Goal: Use online tool/utility: Utilize a website feature to perform a specific function

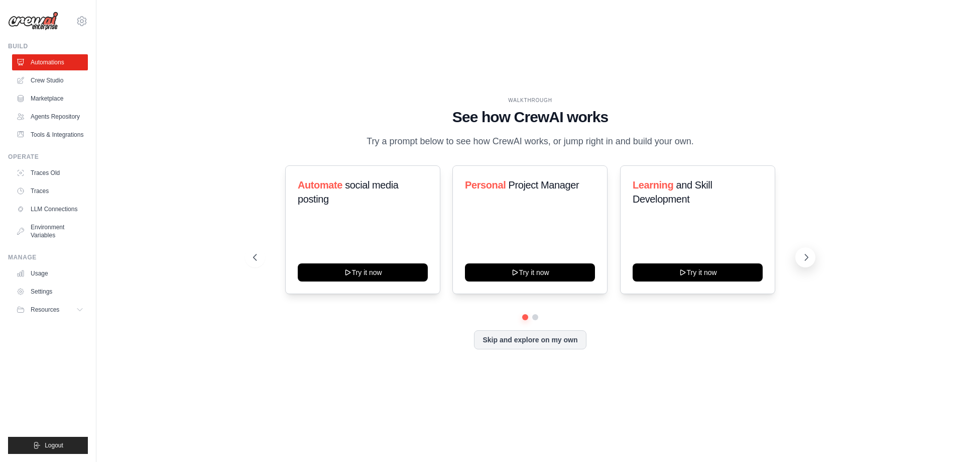
click at [805, 258] on icon at bounding box center [807, 257] width 10 height 10
click at [557, 336] on button "Skip and explore on my own" at bounding box center [530, 338] width 112 height 19
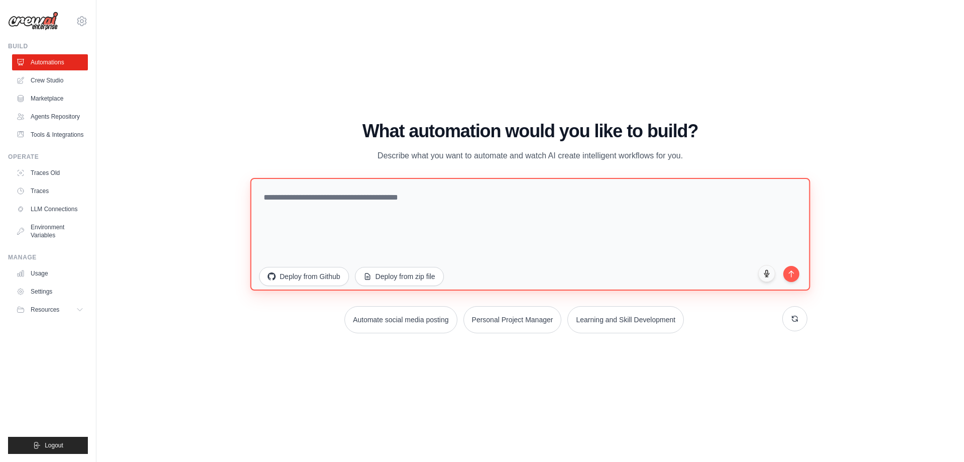
click at [376, 194] on textarea at bounding box center [530, 233] width 560 height 113
click at [426, 212] on textarea at bounding box center [530, 233] width 560 height 113
paste textarea "**********"
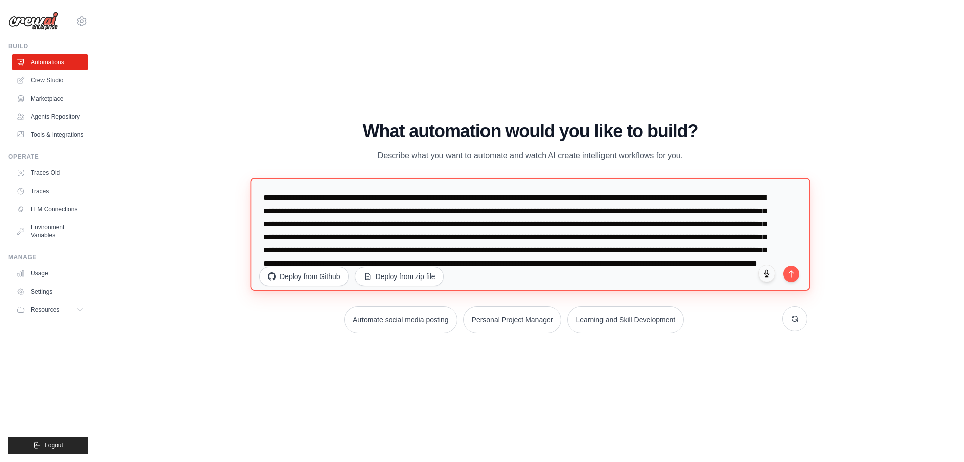
scroll to position [5, 0]
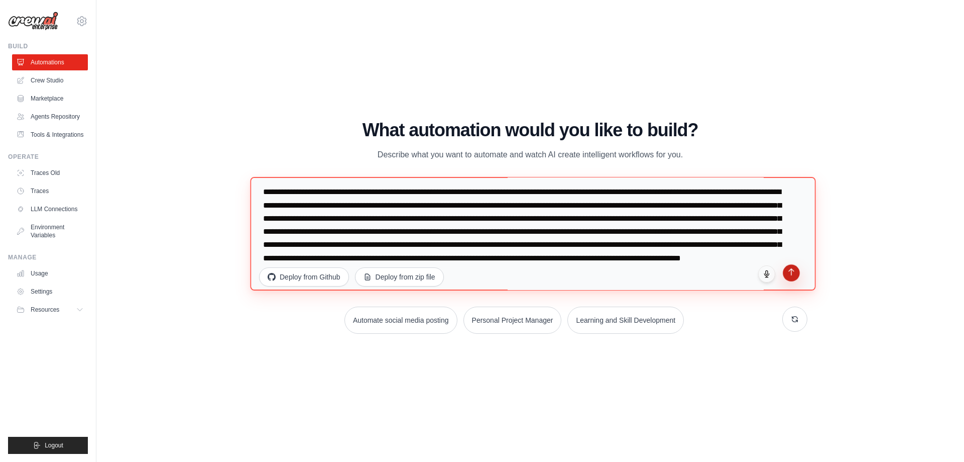
type textarea "**********"
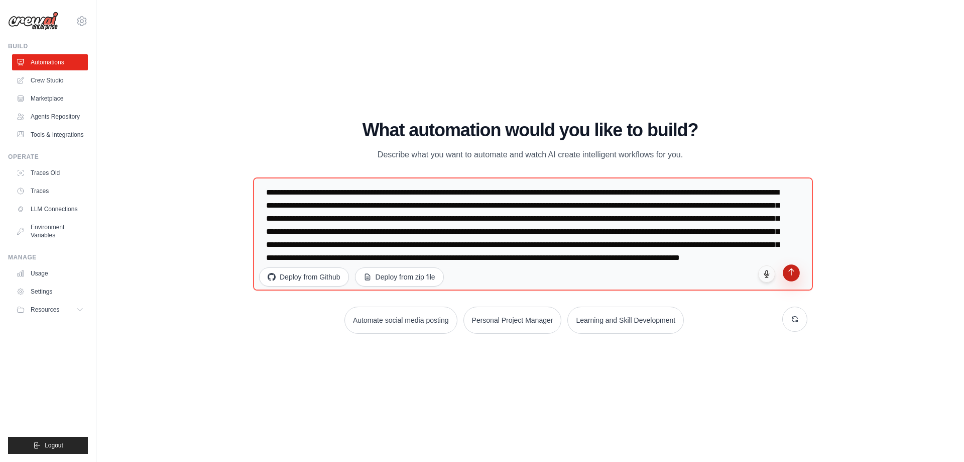
click at [797, 273] on button "submit" at bounding box center [791, 272] width 17 height 17
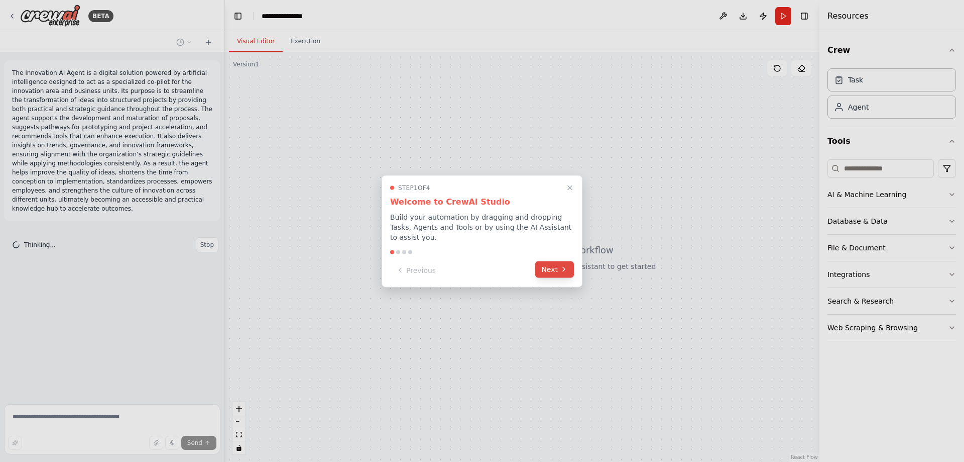
click at [570, 266] on button "Next" at bounding box center [554, 269] width 39 height 17
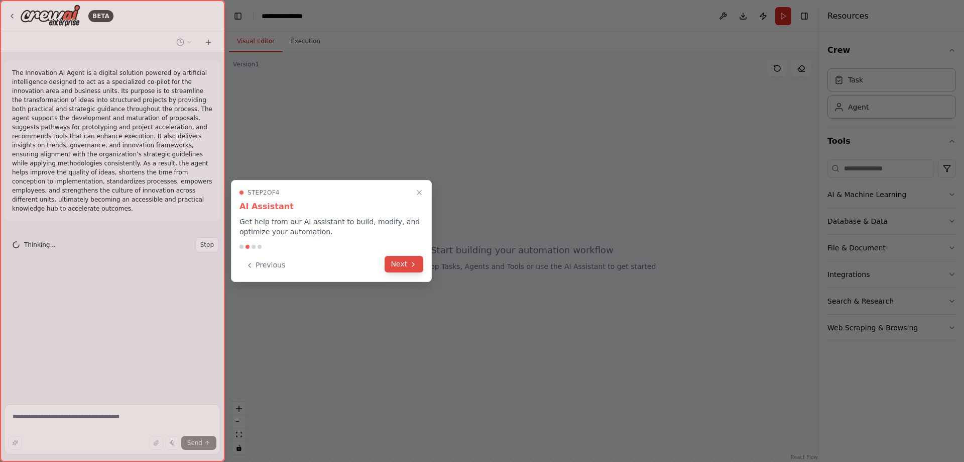
click at [408, 266] on button "Next" at bounding box center [404, 264] width 39 height 17
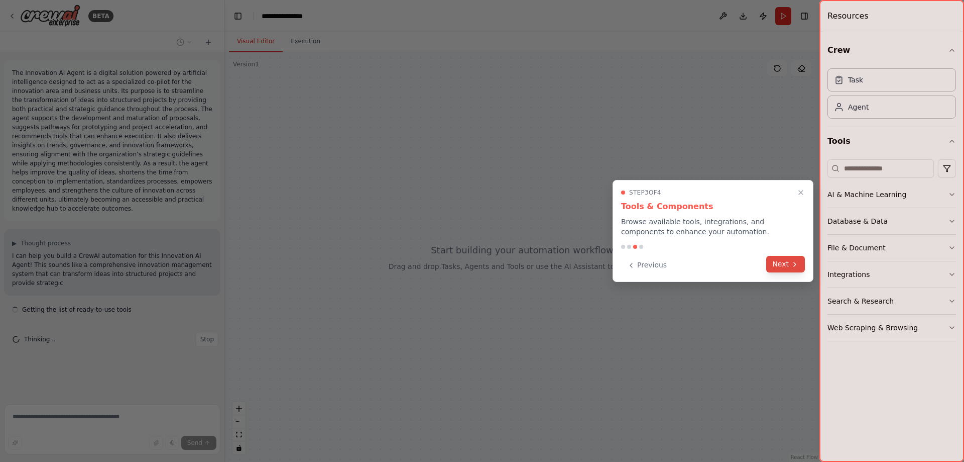
click at [787, 261] on button "Next" at bounding box center [786, 264] width 39 height 17
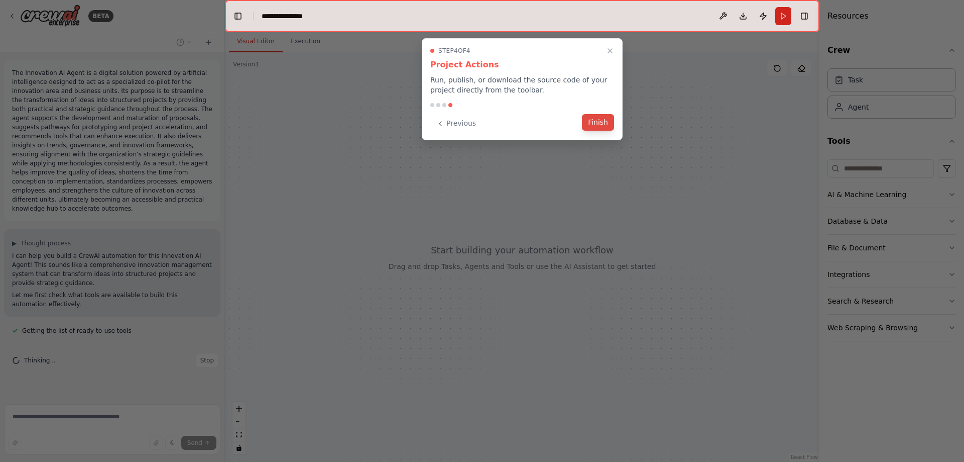
click at [608, 125] on button "Finish" at bounding box center [598, 122] width 32 height 17
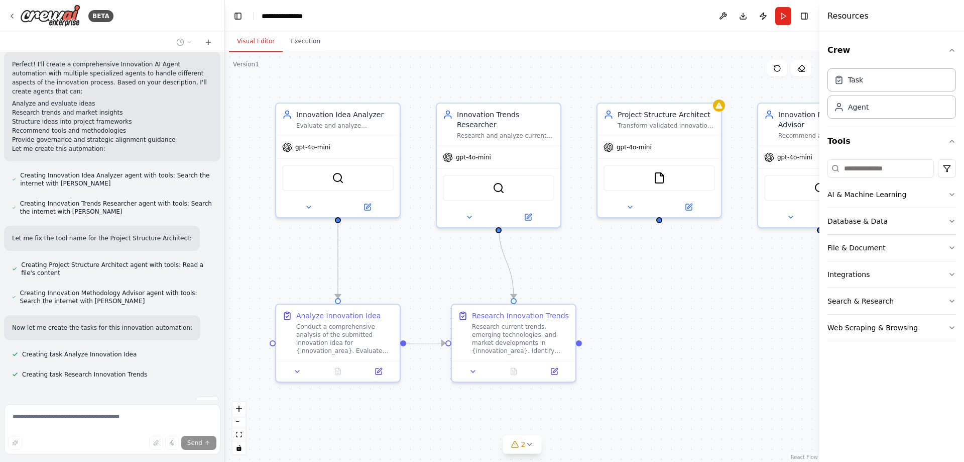
scroll to position [478, 0]
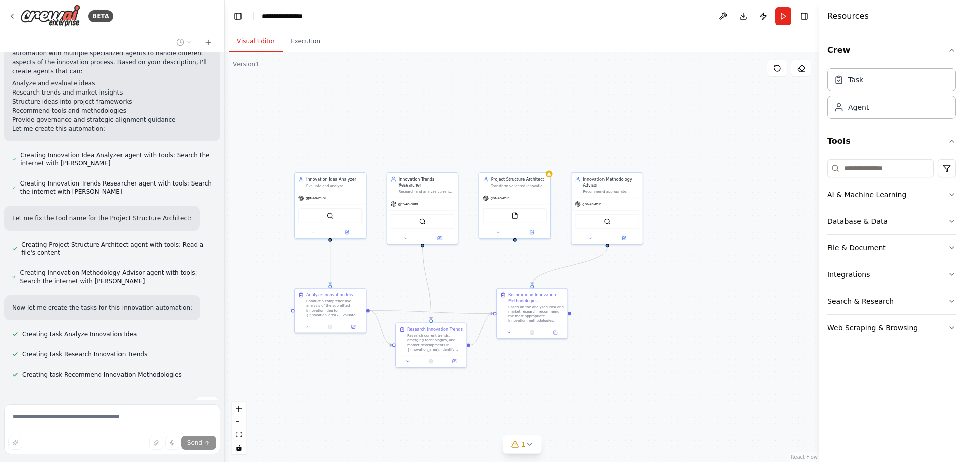
drag, startPoint x: 682, startPoint y: 398, endPoint x: 611, endPoint y: 353, distance: 83.9
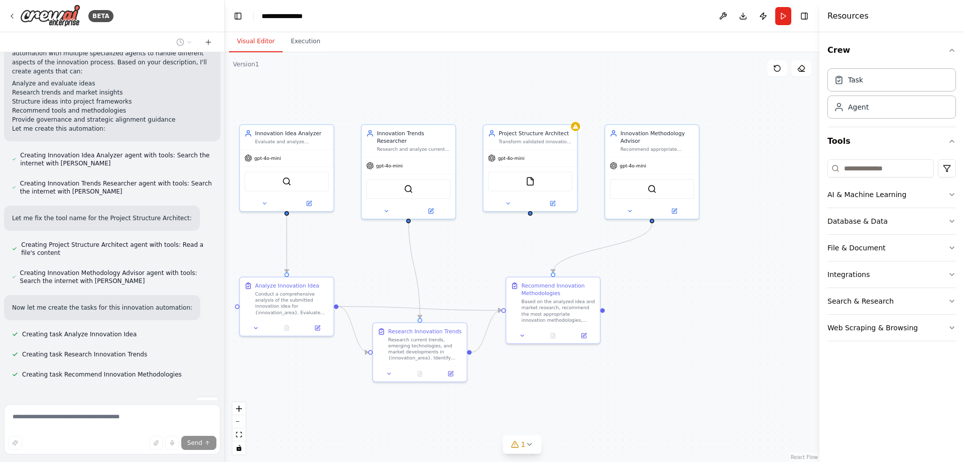
drag, startPoint x: 611, startPoint y: 353, endPoint x: 658, endPoint y: 362, distance: 47.2
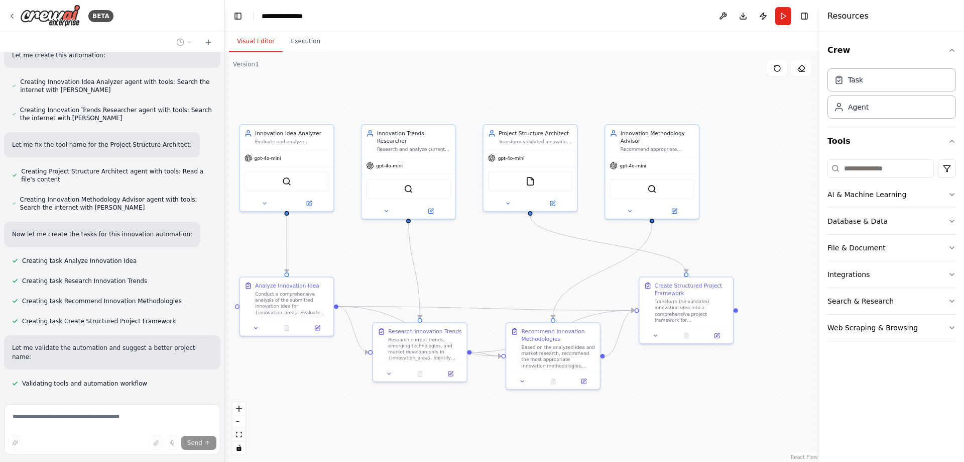
scroll to position [571, 0]
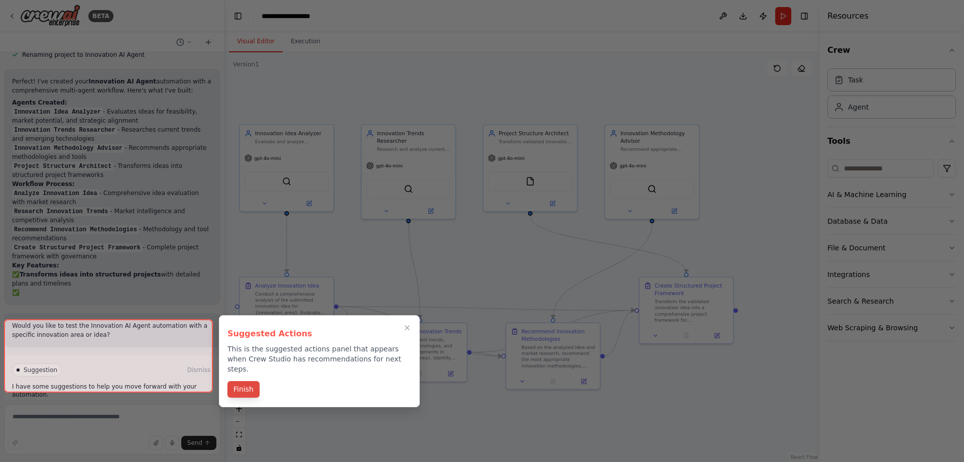
click at [245, 381] on button "Finish" at bounding box center [244, 389] width 32 height 17
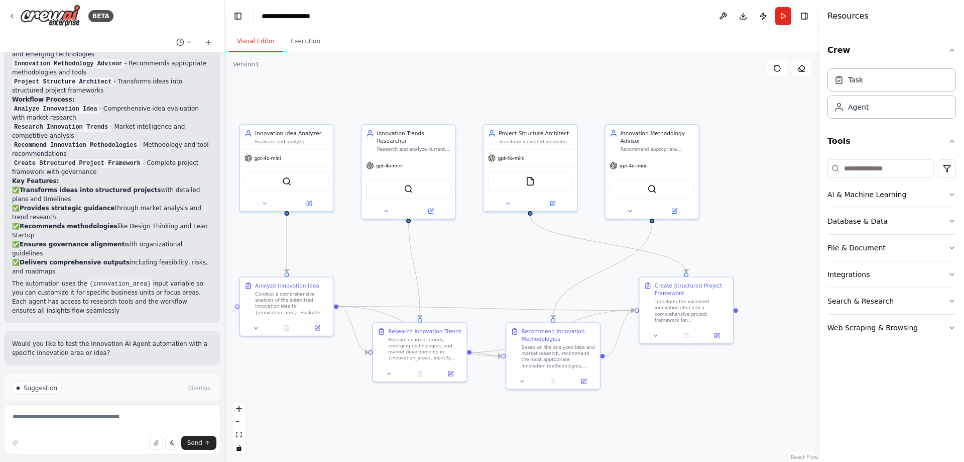
scroll to position [993, 0]
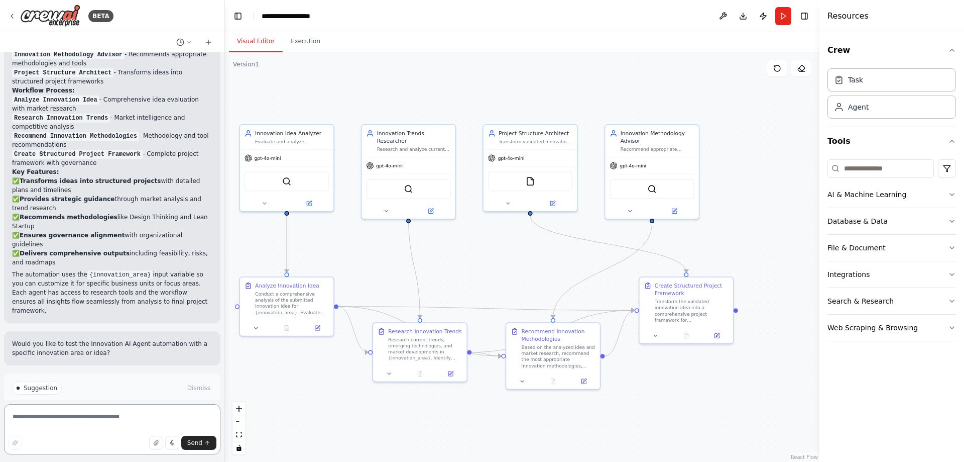
click at [108, 425] on textarea at bounding box center [112, 429] width 217 height 50
click at [82, 425] on textarea "**********" at bounding box center [112, 429] width 217 height 50
drag, startPoint x: 52, startPoint y: 428, endPoint x: -13, endPoint y: 419, distance: 65.4
click at [0, 419] on html "BETA The Innovation AI Agent is a digital solution powered by artificial intell…" at bounding box center [482, 231] width 964 height 462
paste textarea "**********"
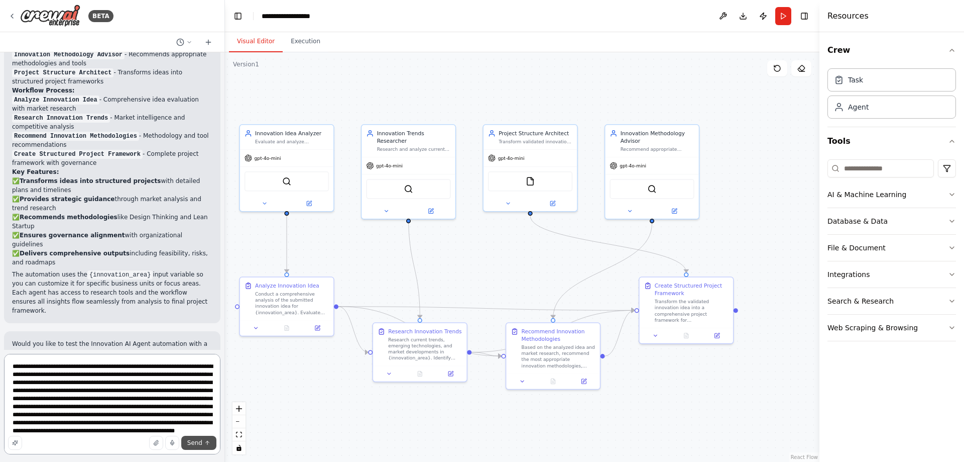
type textarea "**********"
click at [206, 440] on icon "submit" at bounding box center [207, 443] width 6 height 6
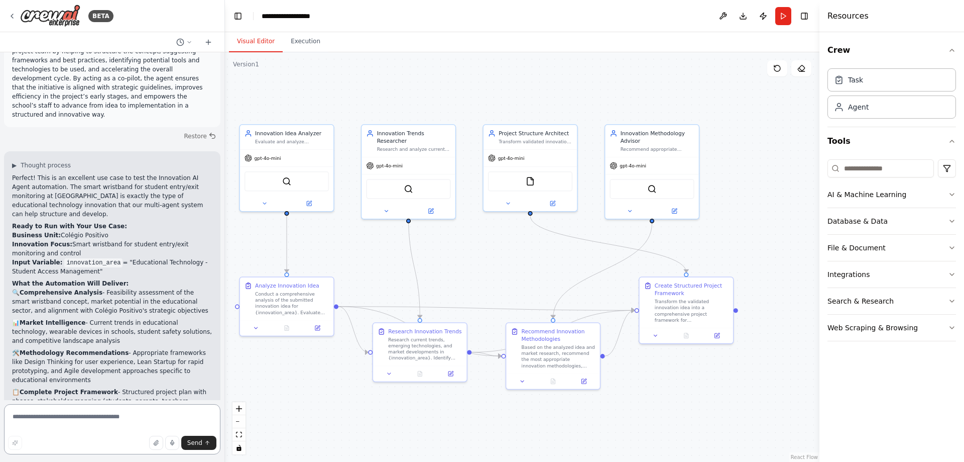
scroll to position [1373, 0]
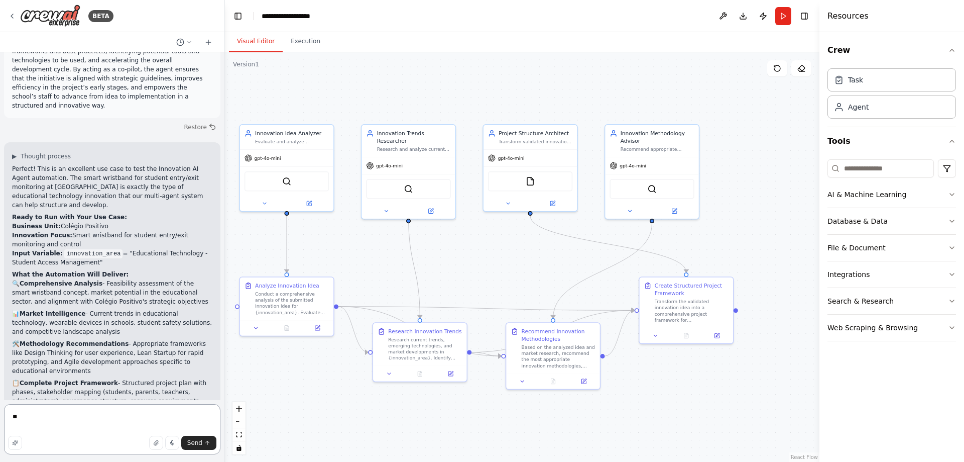
type textarea "***"
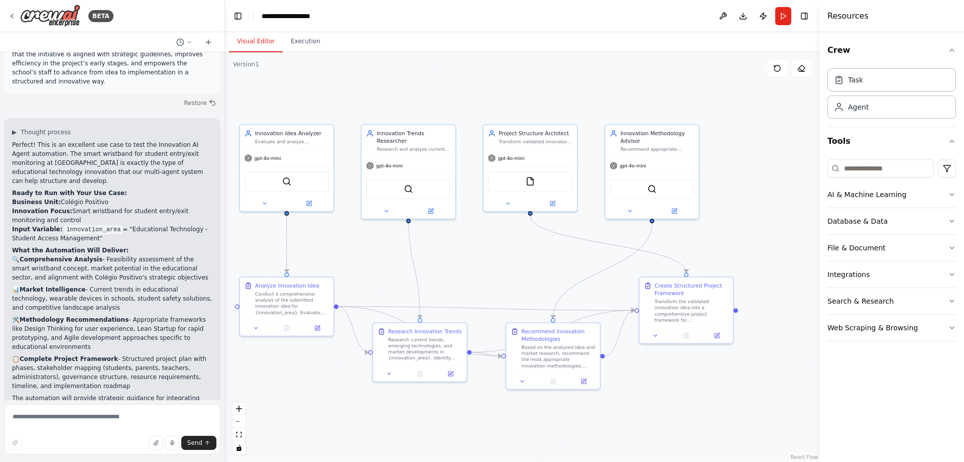
scroll to position [1461, 0]
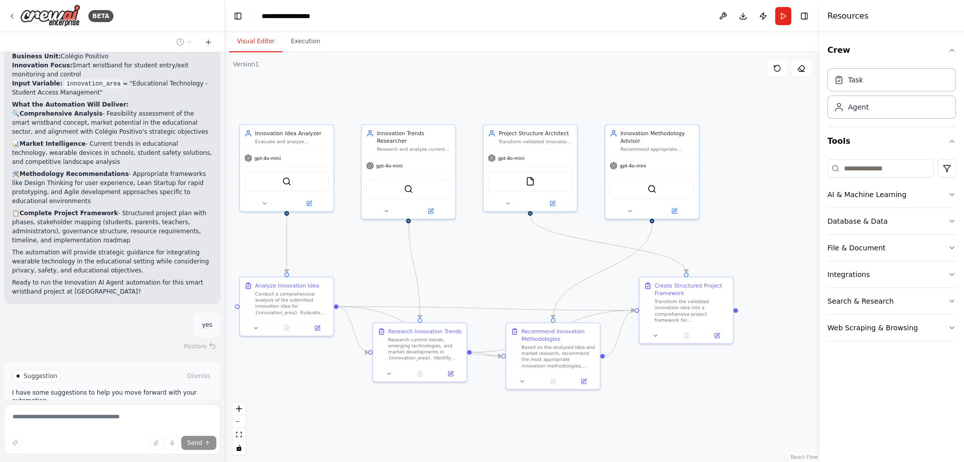
click at [113, 414] on span "Run Automation" at bounding box center [116, 418] width 49 height 8
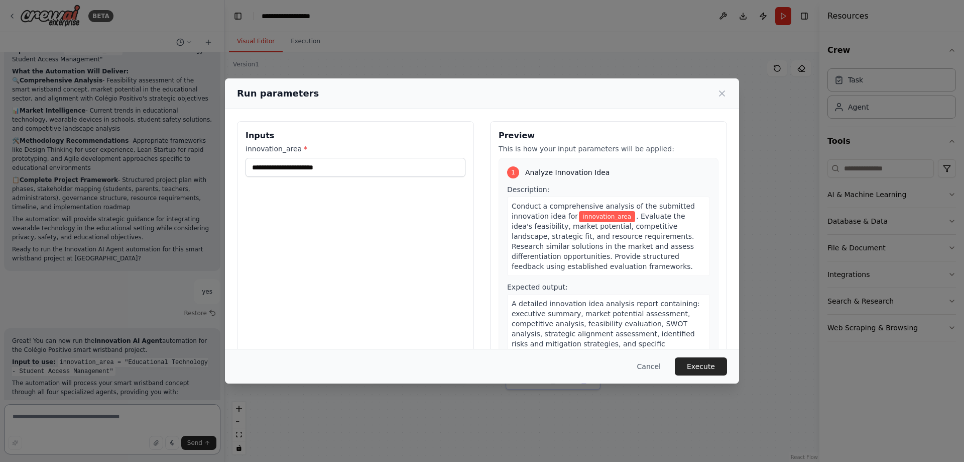
scroll to position [1585, 0]
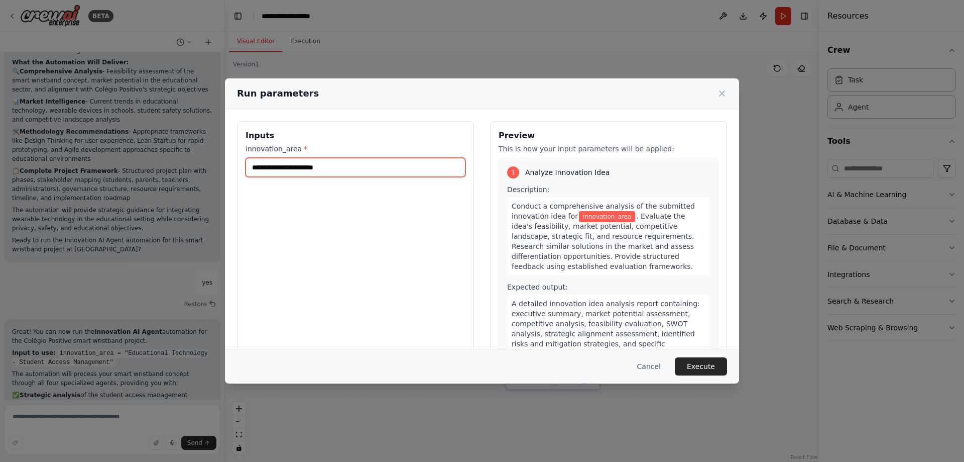
click at [315, 169] on input "innovation_area *" at bounding box center [356, 167] width 220 height 19
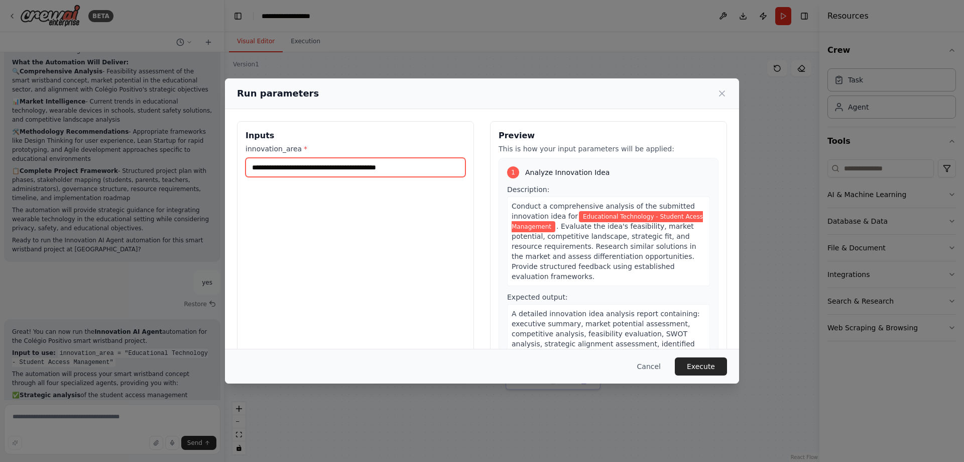
click at [366, 166] on input "**********" at bounding box center [356, 167] width 220 height 19
type input "**********"
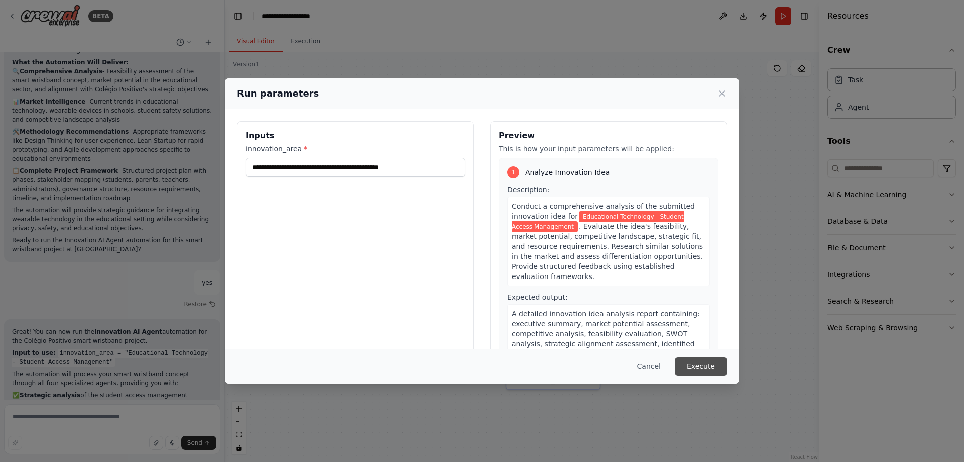
click at [705, 357] on button "Execute" at bounding box center [701, 366] width 52 height 18
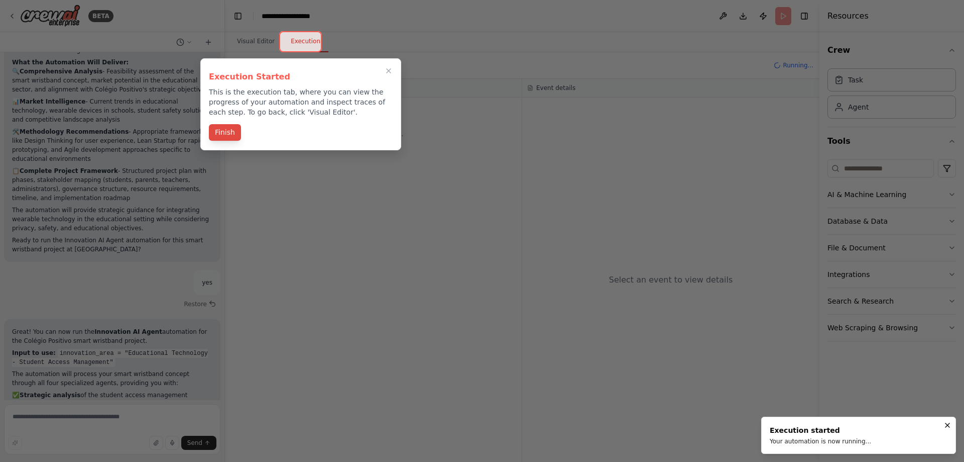
click at [233, 129] on button "Finish" at bounding box center [225, 132] width 32 height 17
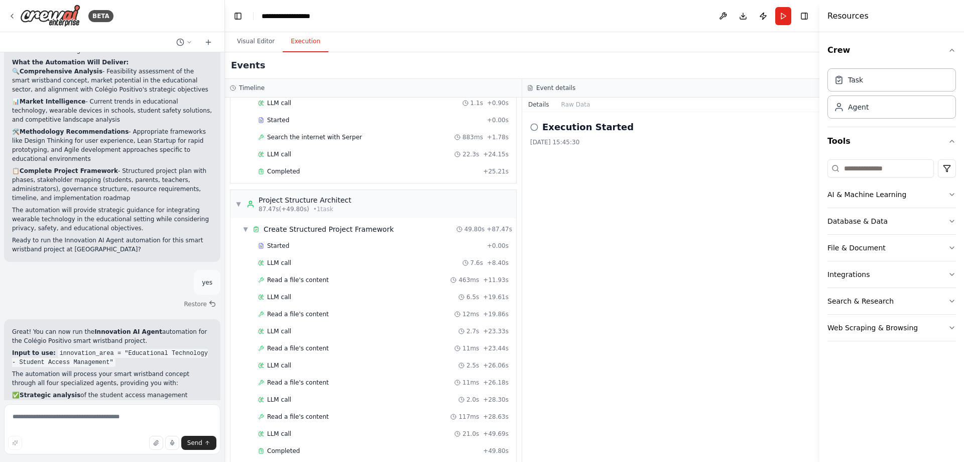
scroll to position [353, 0]
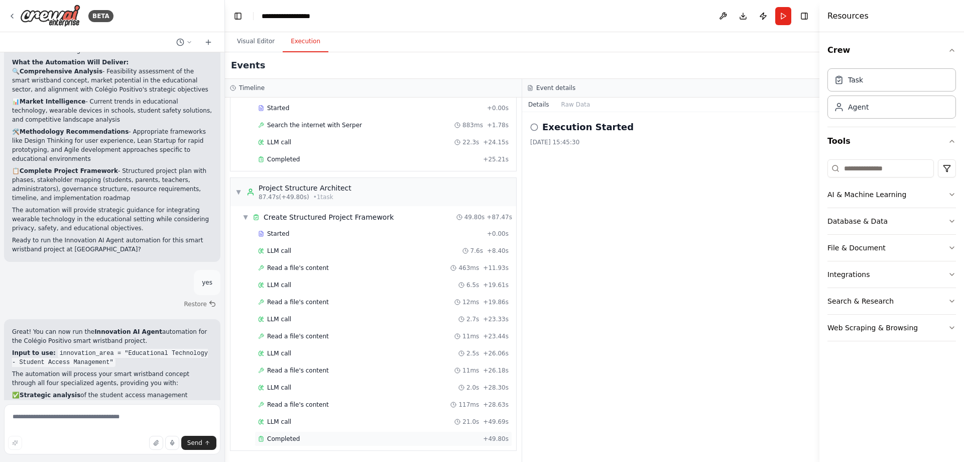
click at [296, 440] on span "Completed" at bounding box center [283, 439] width 33 height 8
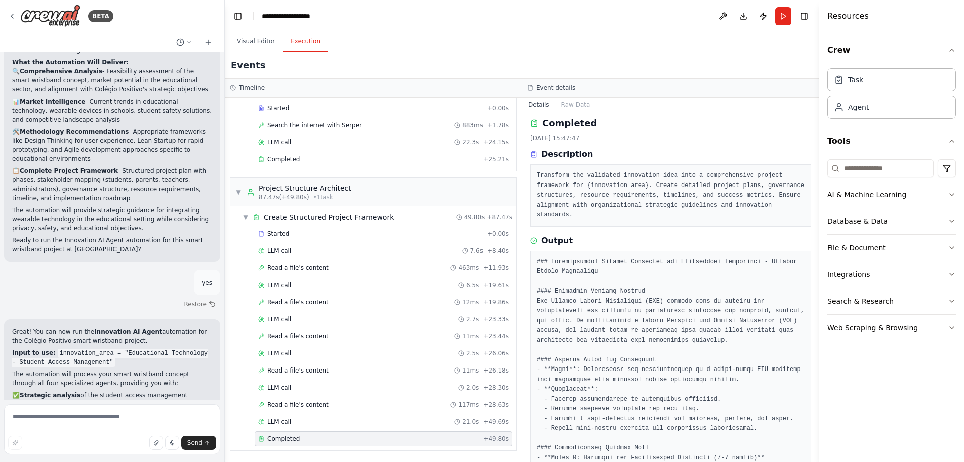
scroll to position [0, 0]
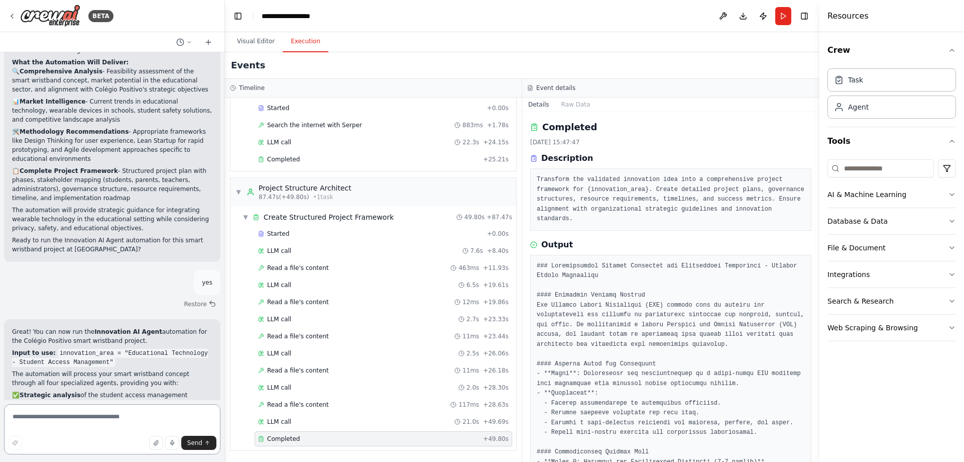
click at [124, 425] on textarea at bounding box center [112, 429] width 217 height 50
type textarea "**********"
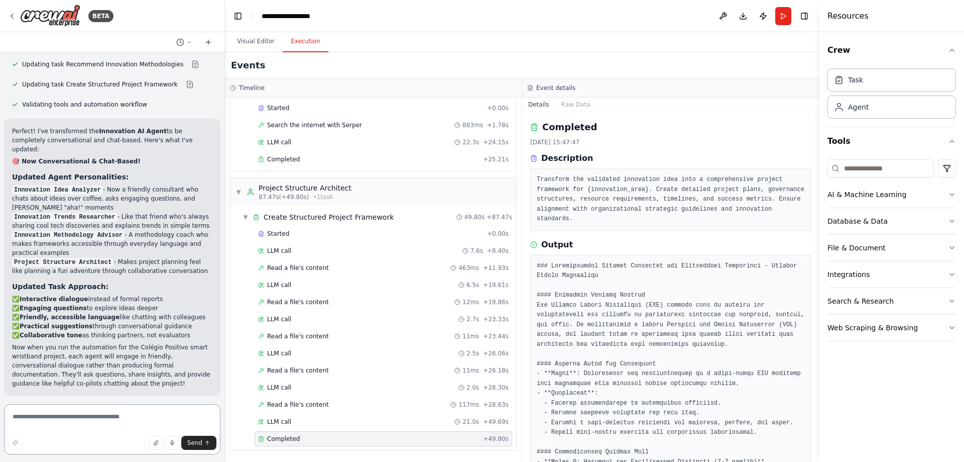
scroll to position [2418, 0]
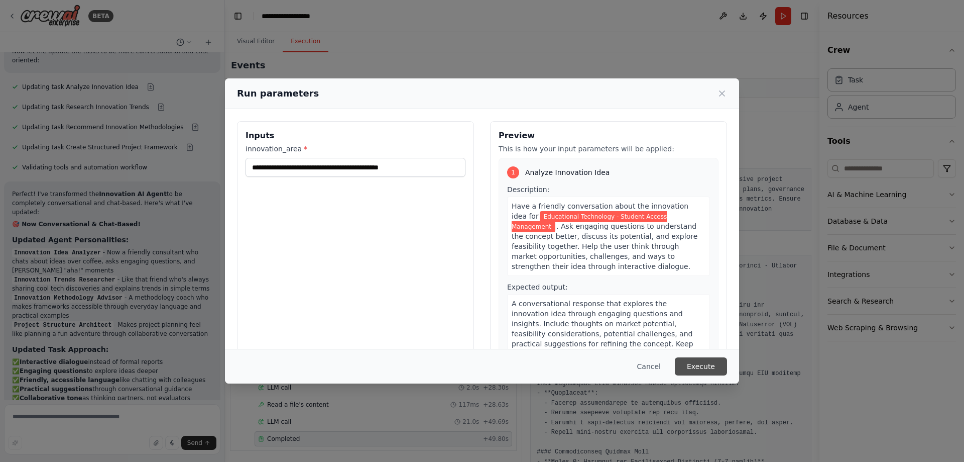
click at [704, 363] on button "Execute" at bounding box center [701, 366] width 52 height 18
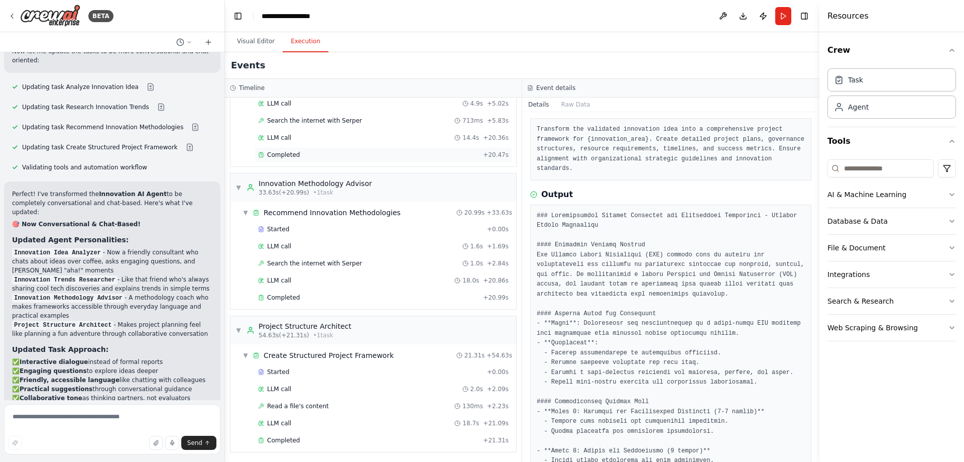
scroll to position [182, 0]
click at [292, 440] on span "Completed" at bounding box center [283, 439] width 33 height 8
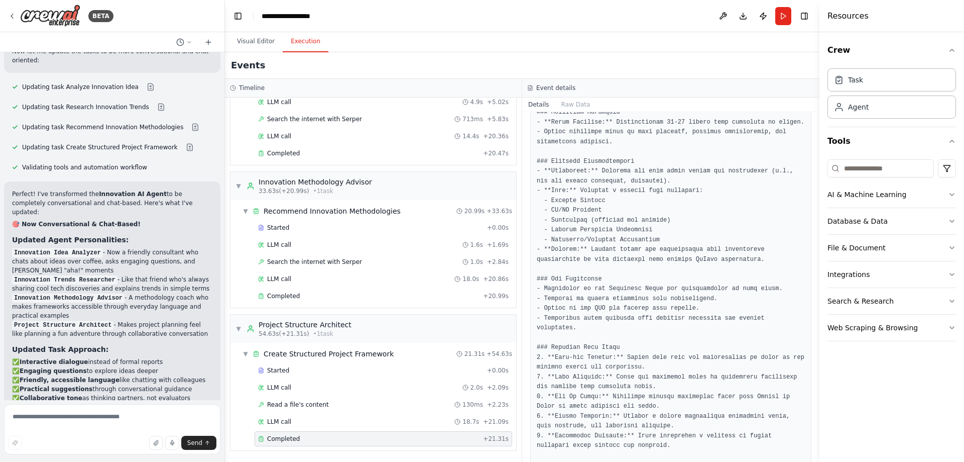
scroll to position [674, 0]
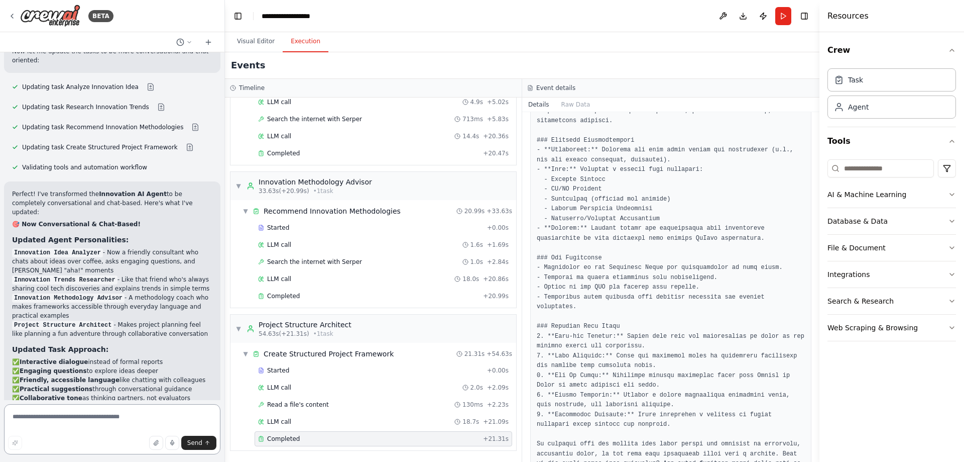
click at [127, 417] on textarea at bounding box center [112, 429] width 217 height 50
type textarea "**********"
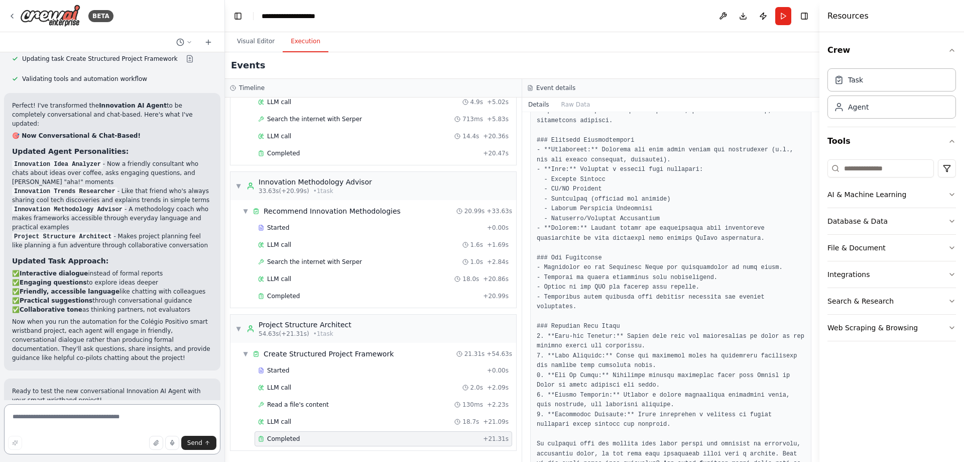
scroll to position [3136, 0]
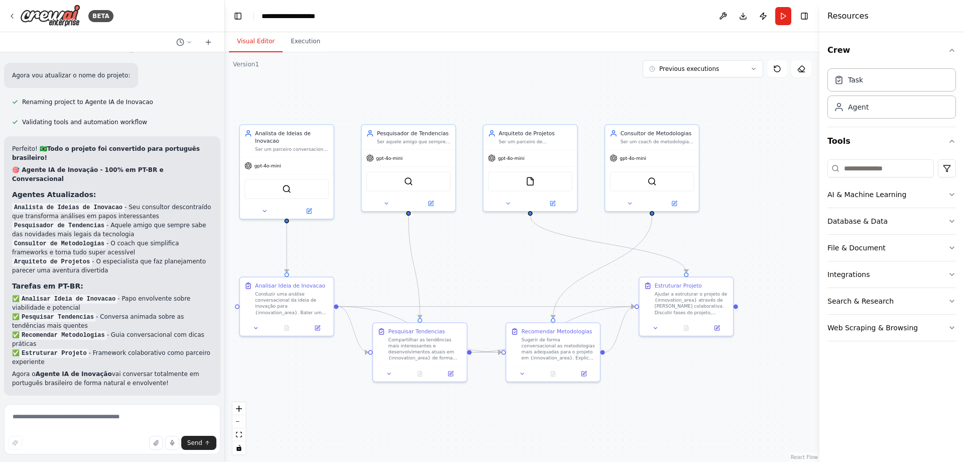
click at [262, 47] on button "Visual Editor" at bounding box center [256, 41] width 54 height 21
click at [947, 218] on button "Database & Data" at bounding box center [892, 221] width 129 height 26
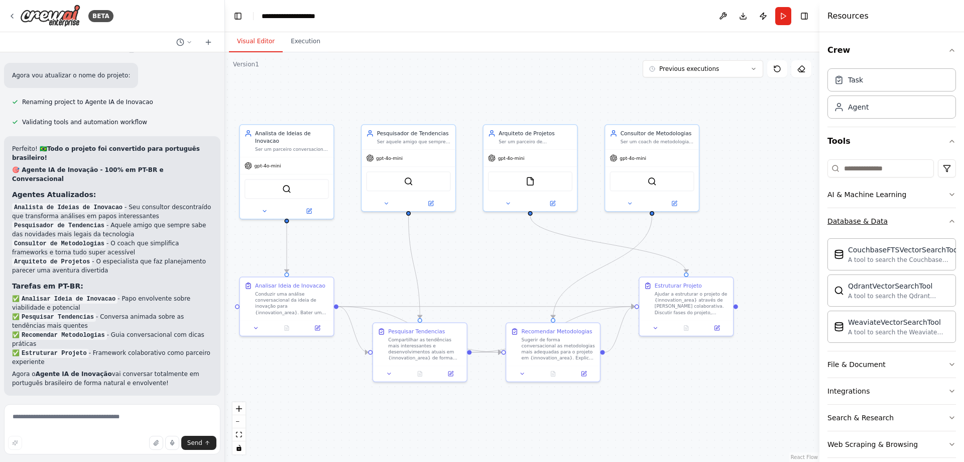
click at [948, 221] on icon "button" at bounding box center [952, 221] width 8 height 8
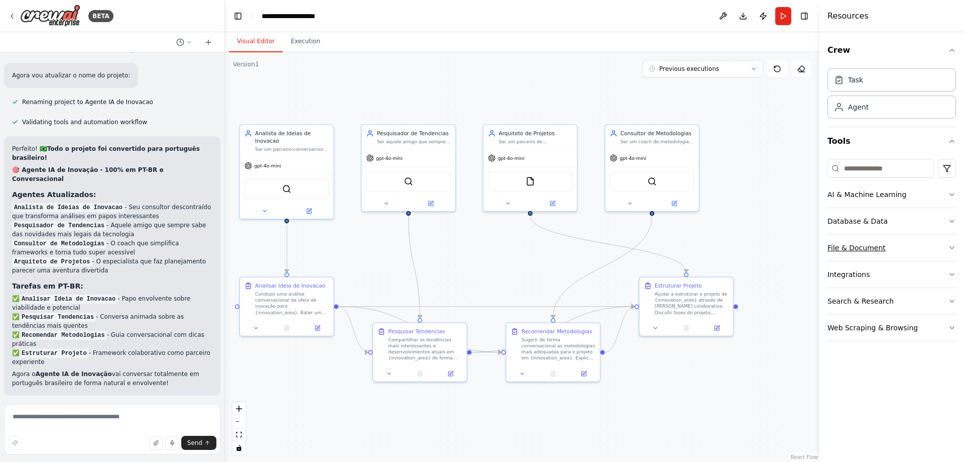
click at [944, 246] on button "File & Document" at bounding box center [892, 248] width 129 height 26
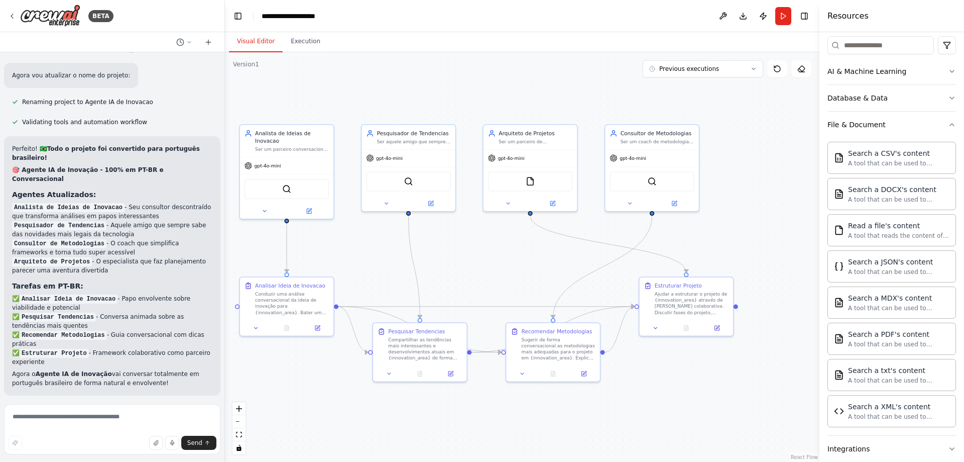
scroll to position [151, 0]
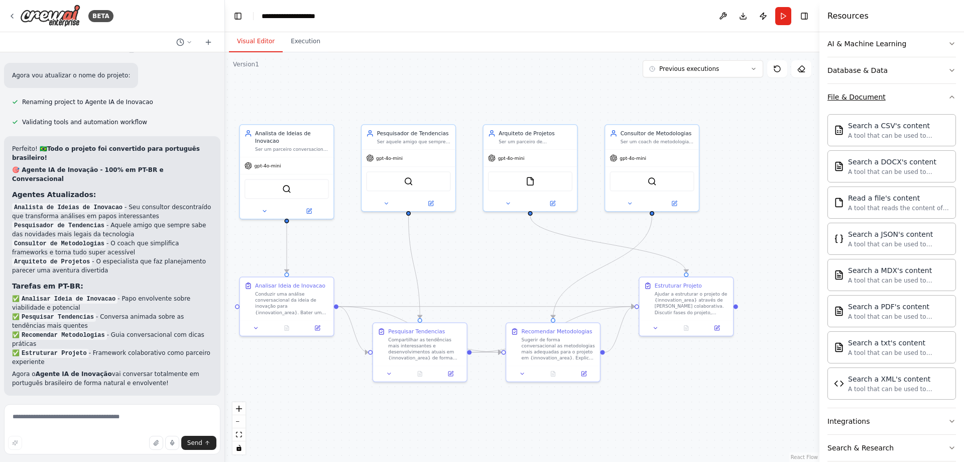
click at [948, 97] on icon "button" at bounding box center [952, 97] width 8 height 8
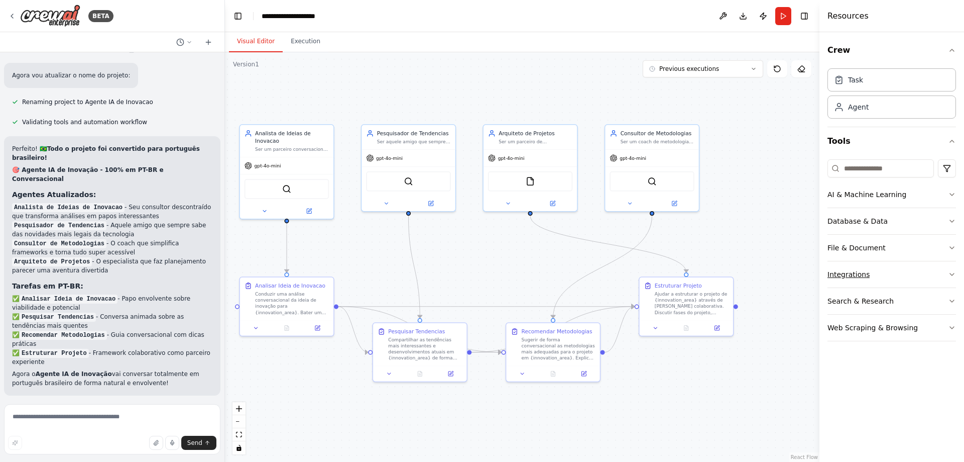
click at [954, 273] on icon "button" at bounding box center [952, 274] width 8 height 8
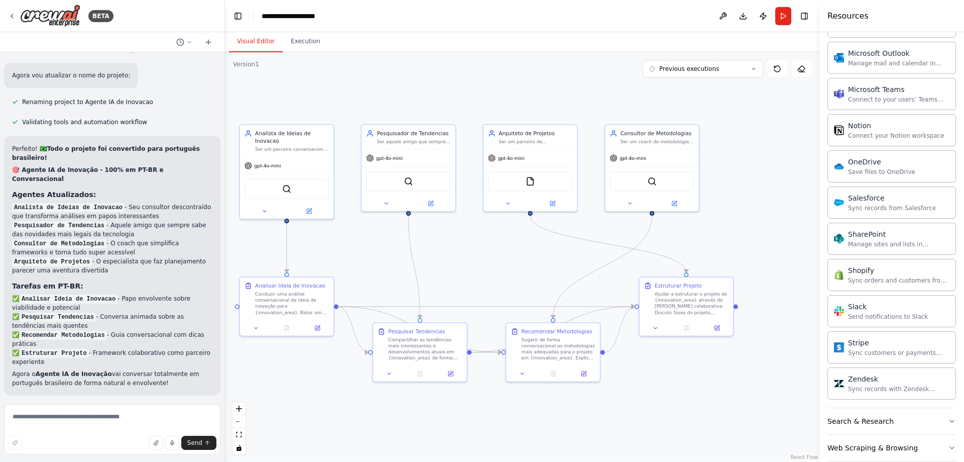
scroll to position [699, 0]
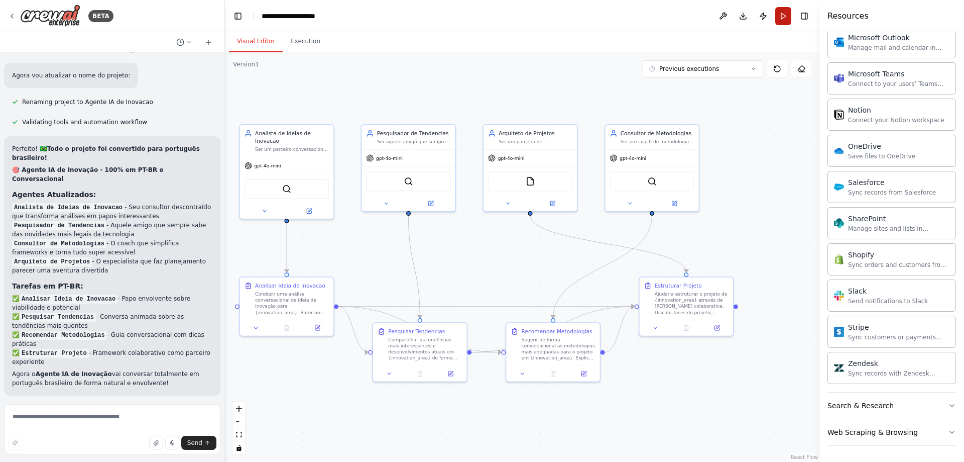
click at [785, 16] on button "Run" at bounding box center [784, 16] width 16 height 18
click at [764, 17] on button "Publish" at bounding box center [763, 16] width 16 height 18
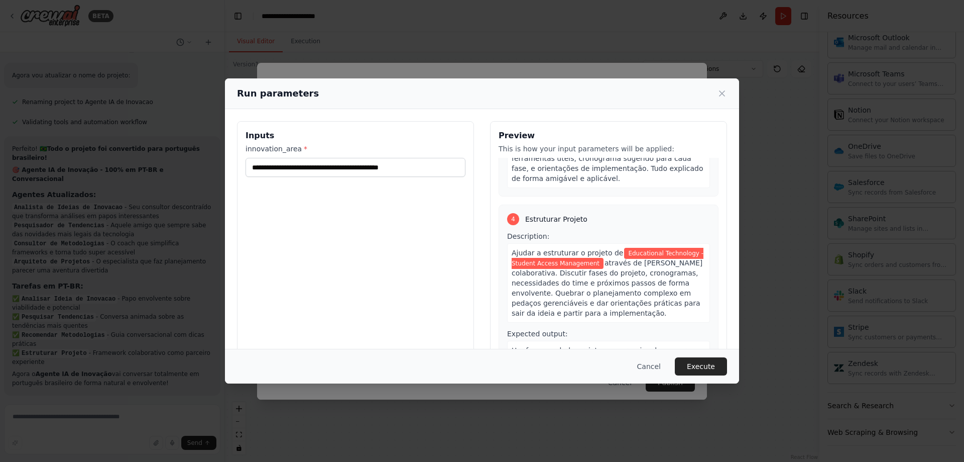
scroll to position [707, 0]
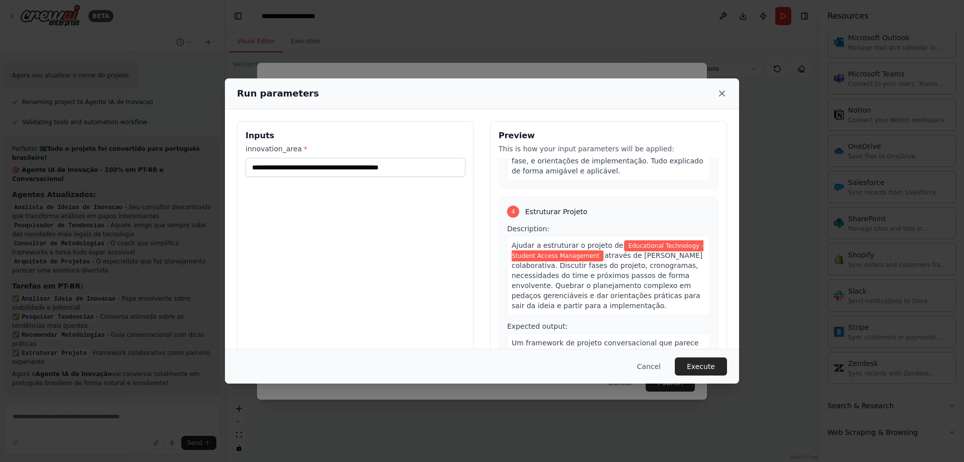
click at [721, 95] on icon at bounding box center [722, 93] width 5 height 5
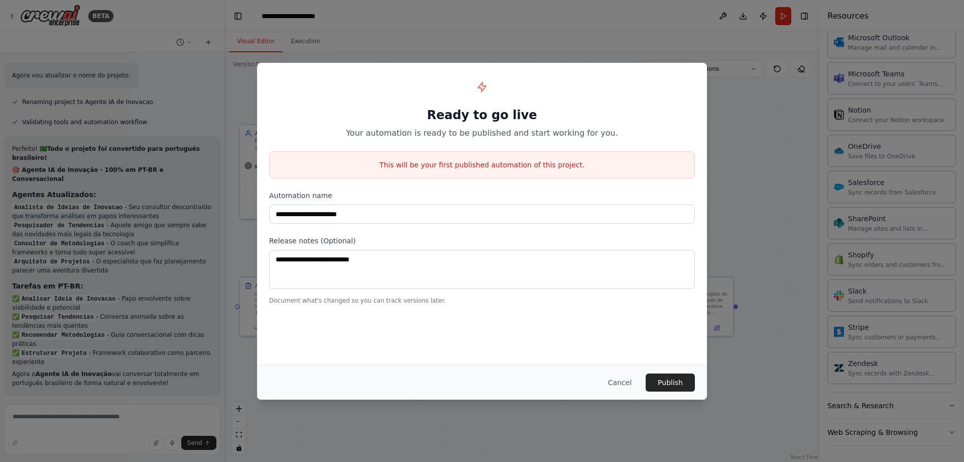
click at [726, 84] on div "**********" at bounding box center [482, 231] width 964 height 462
click at [615, 382] on button "Cancel" at bounding box center [620, 382] width 40 height 18
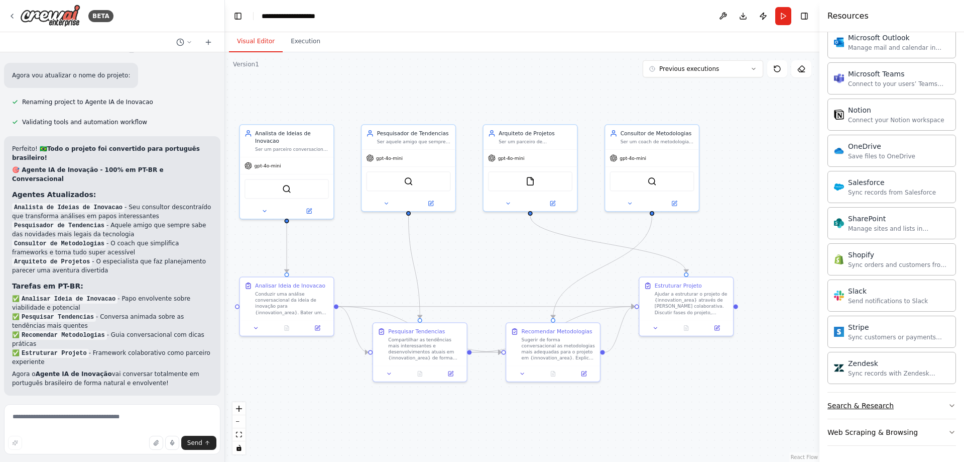
click at [948, 408] on icon "button" at bounding box center [952, 405] width 8 height 8
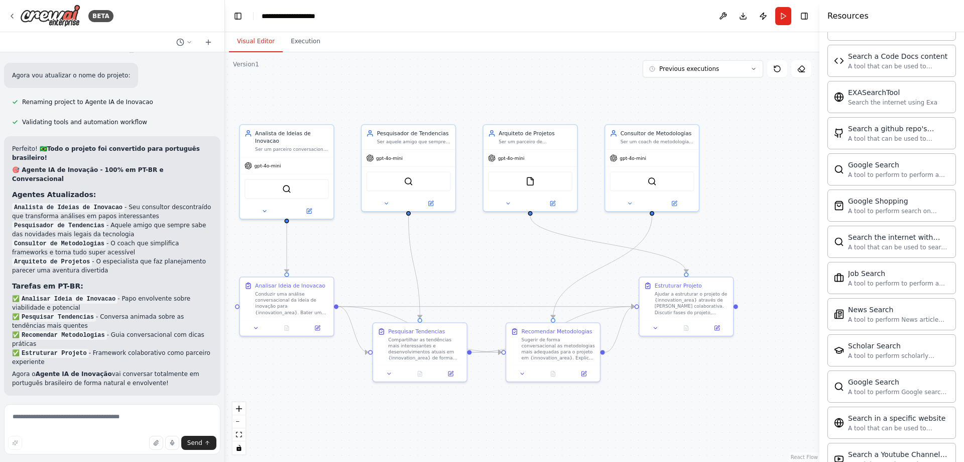
scroll to position [1202, 0]
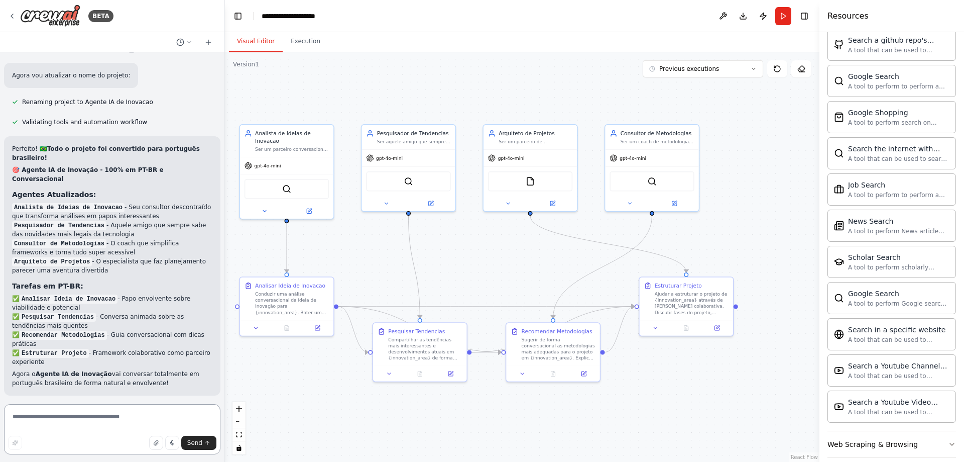
click at [100, 421] on textarea at bounding box center [112, 429] width 217 height 50
type textarea "*"
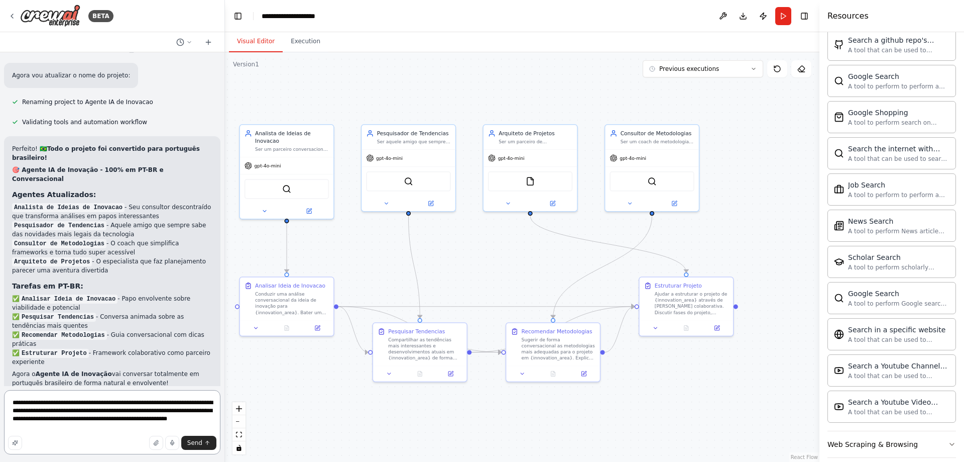
type textarea "**********"
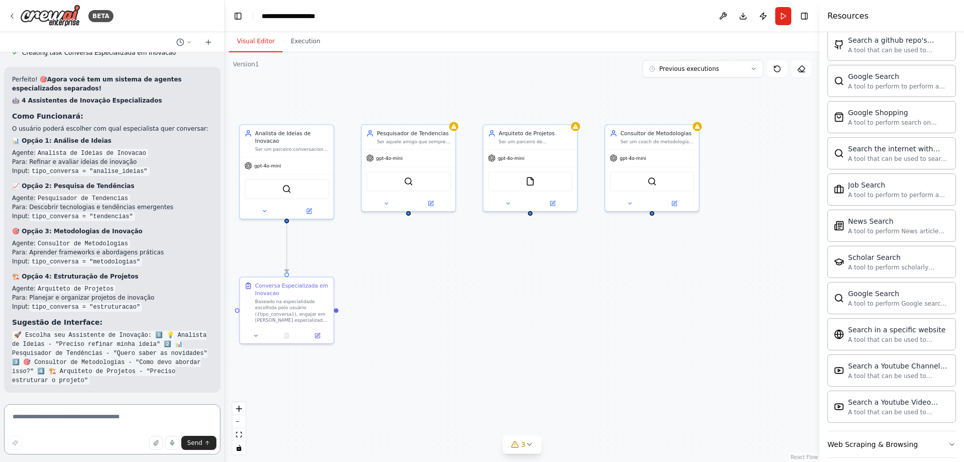
scroll to position [4049, 0]
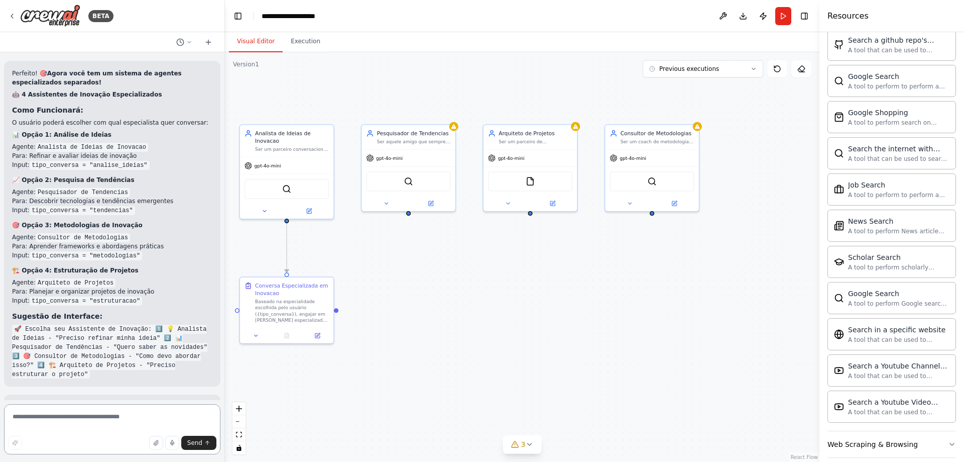
click at [79, 413] on textarea at bounding box center [112, 429] width 217 height 50
type textarea "**********"
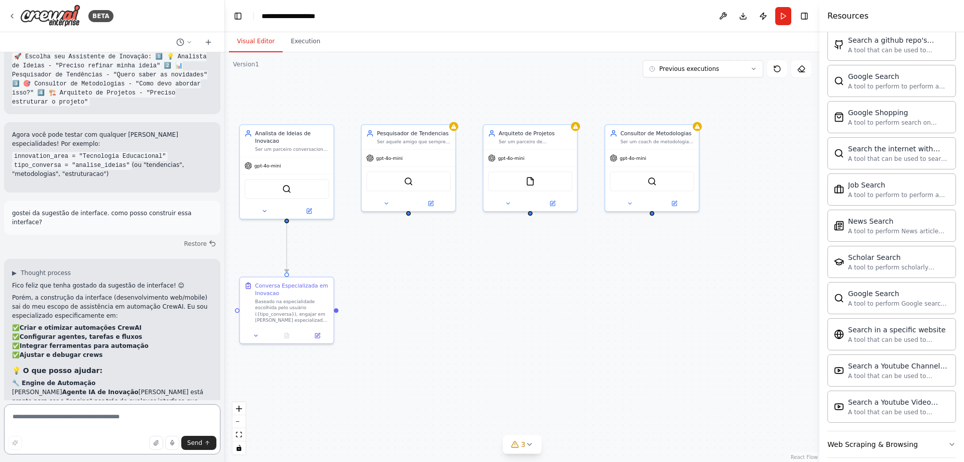
scroll to position [4331, 0]
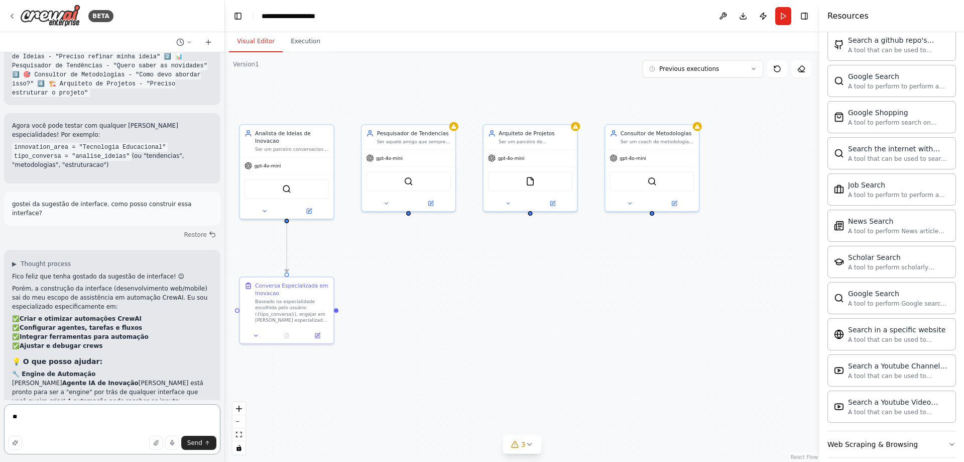
type textarea "*"
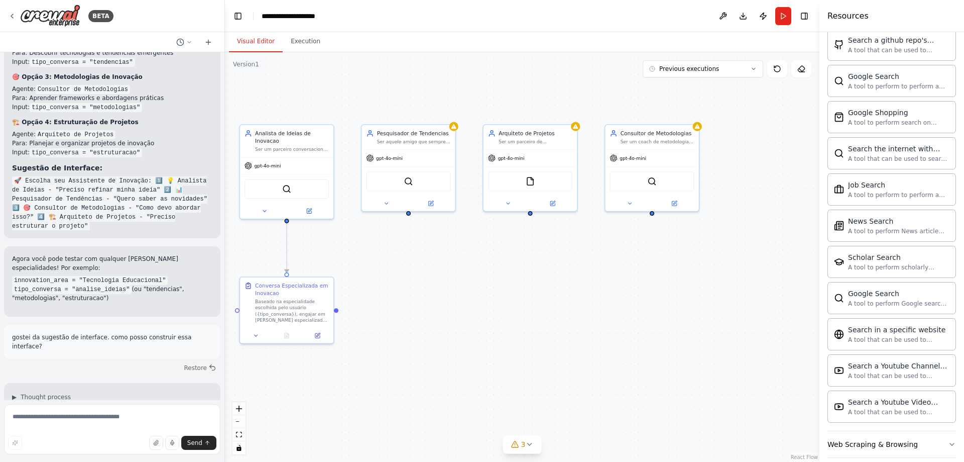
scroll to position [4180, 0]
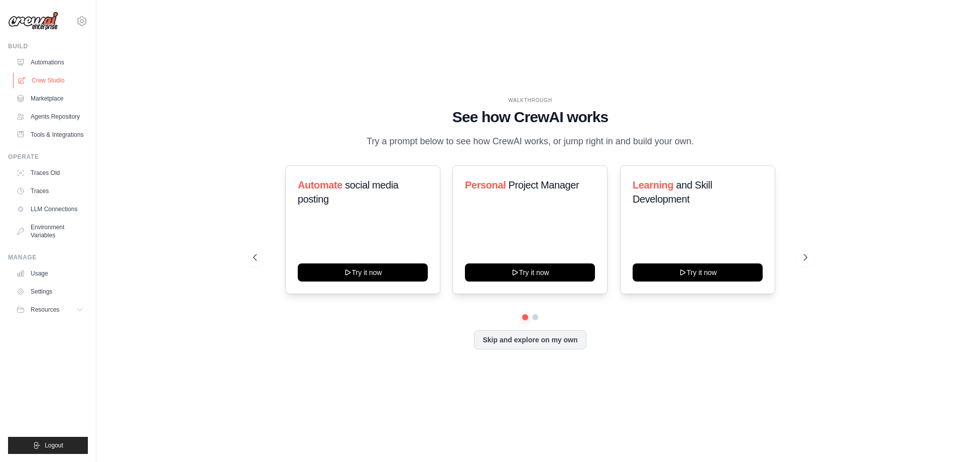
click at [64, 79] on link "Crew Studio" at bounding box center [51, 80] width 76 height 16
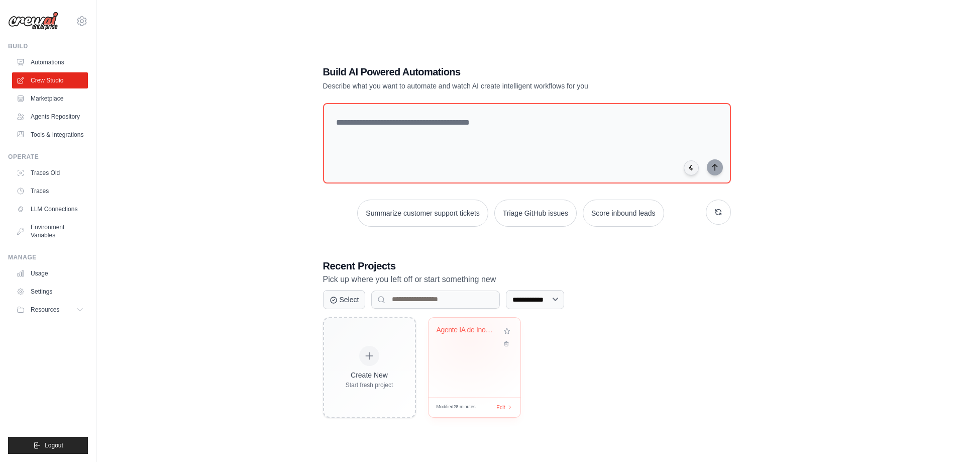
click at [469, 338] on div "Agente IA de Inovacao" at bounding box center [475, 337] width 76 height 23
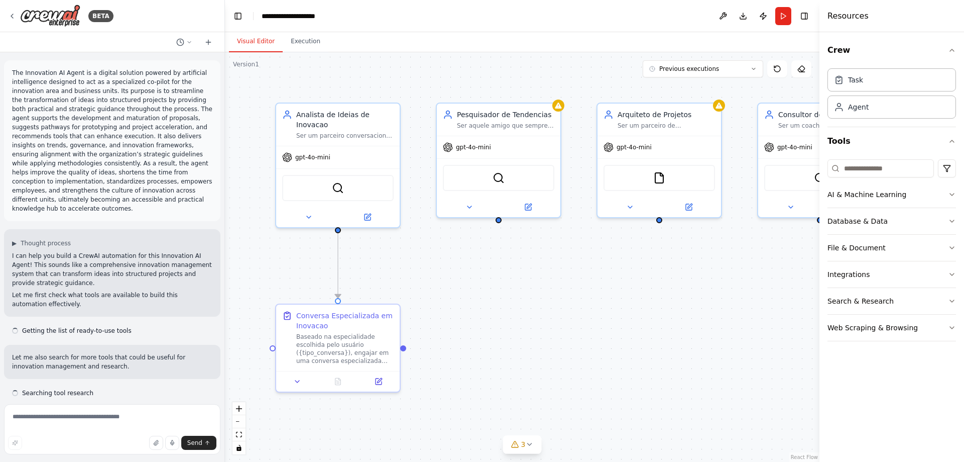
scroll to position [4331, 0]
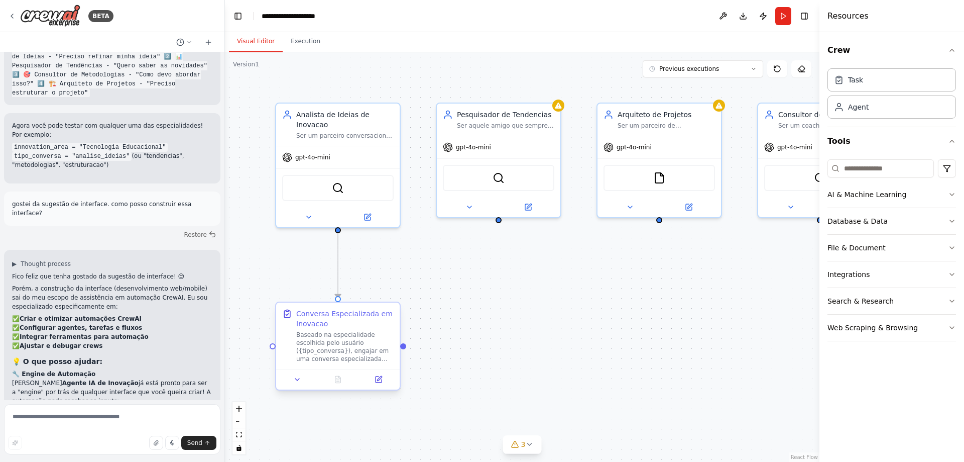
click at [360, 338] on div "Baseado na especialidade escolhida pelo usuário ({tipo_conversa}), engajar em u…" at bounding box center [344, 347] width 97 height 32
click at [361, 341] on div "Baseado na especialidade escolhida pelo usuário ({tipo_conversa}), engajar em u…" at bounding box center [344, 347] width 97 height 32
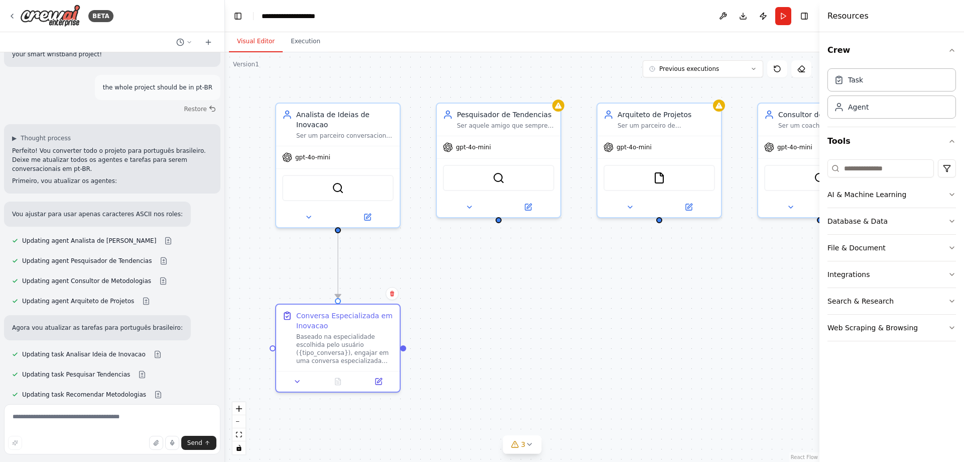
scroll to position [3024, 0]
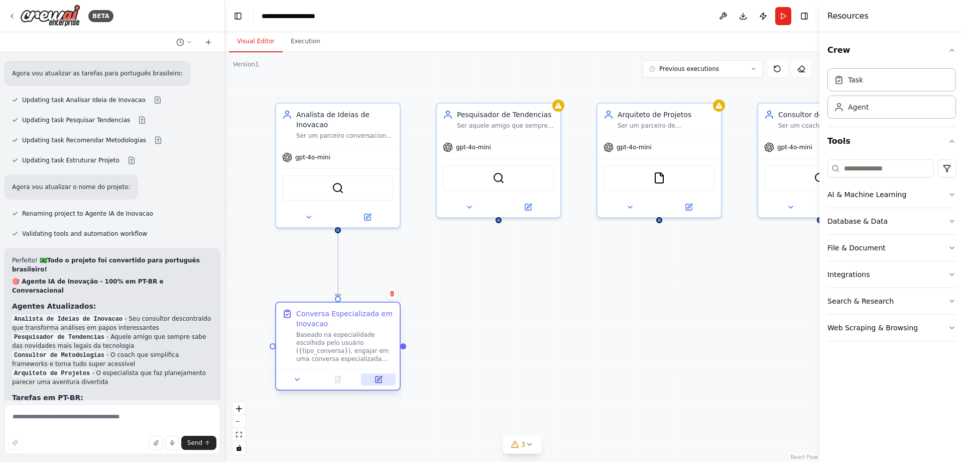
click at [379, 380] on icon at bounding box center [379, 378] width 5 height 5
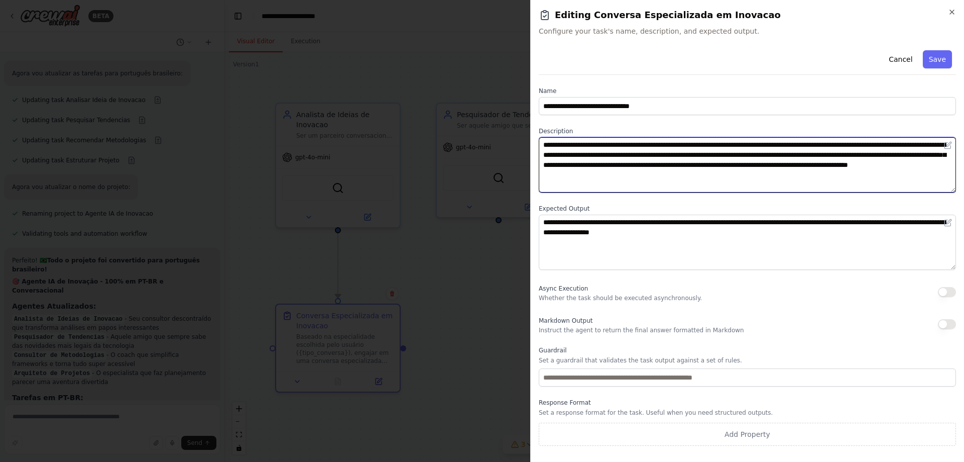
click at [710, 177] on textarea "**********" at bounding box center [747, 164] width 417 height 55
